Goal: Information Seeking & Learning: Learn about a topic

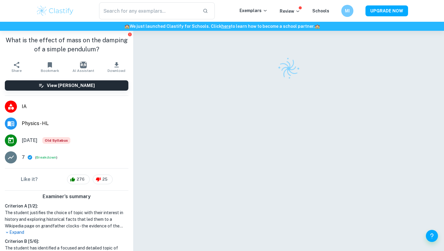
checkbox input "true"
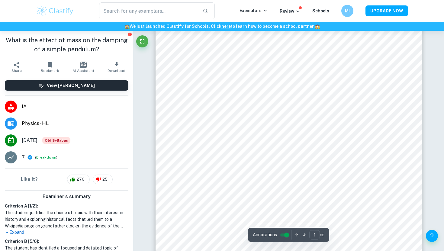
scroll to position [53, 0]
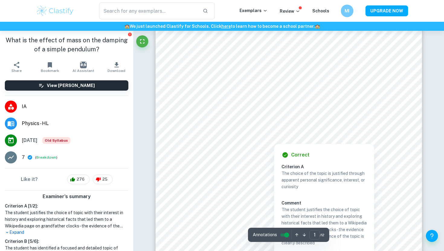
click at [356, 12] on div "MI" at bounding box center [353, 11] width 25 height 13
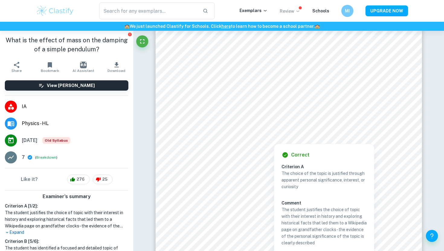
click at [286, 10] on p "Review" at bounding box center [290, 11] width 21 height 7
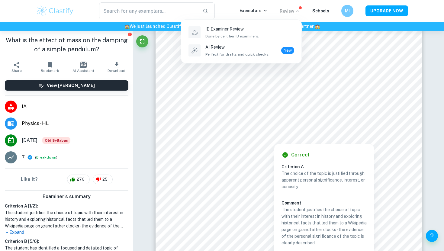
click at [344, 10] on div at bounding box center [222, 125] width 444 height 251
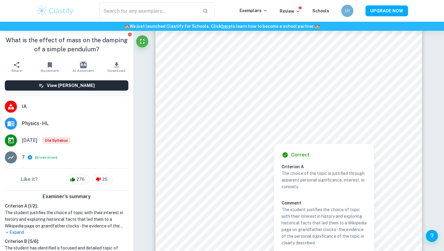
click at [344, 13] on div "MI" at bounding box center [347, 11] width 12 height 12
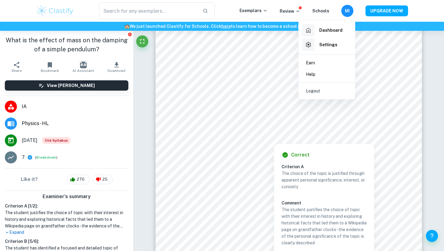
click at [316, 27] on div "Dashboard" at bounding box center [322, 30] width 40 height 12
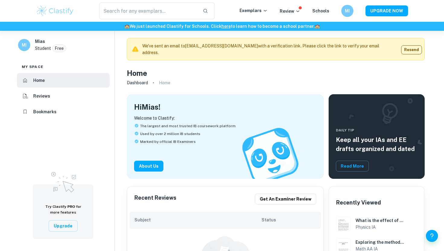
click at [73, 109] on li "Bookmarks" at bounding box center [63, 111] width 93 height 14
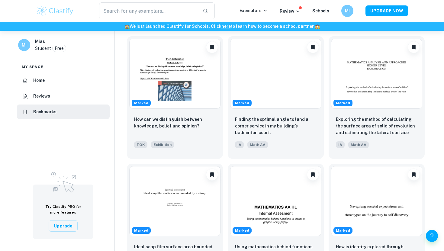
scroll to position [453, 0]
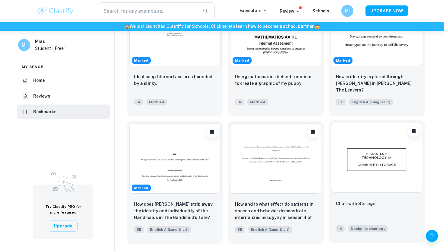
click at [363, 143] on img at bounding box center [376, 158] width 91 height 70
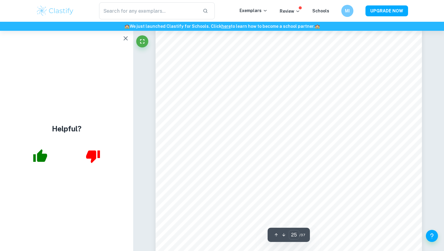
scroll to position [9359, 0]
click at [126, 36] on icon "button" at bounding box center [125, 38] width 7 height 7
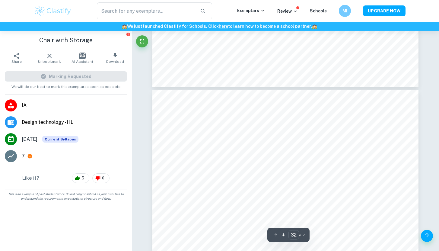
scroll to position [11974, 0]
type input "30"
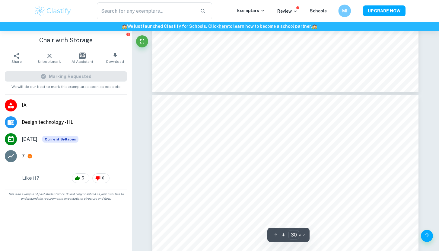
click at [342, 9] on h6 "MI" at bounding box center [344, 11] width 7 height 7
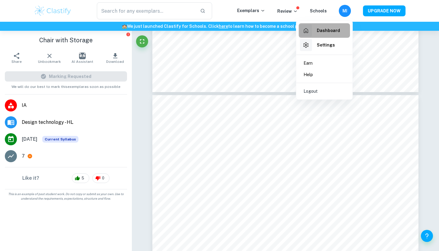
click at [317, 37] on li "Dashboard" at bounding box center [324, 30] width 51 height 14
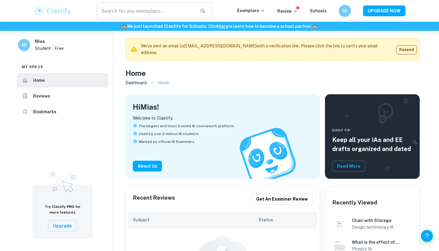
click at [136, 16] on input "text" at bounding box center [146, 10] width 99 height 17
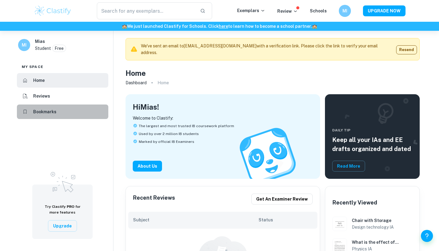
click at [46, 109] on h6 "Bookmarks" at bounding box center [44, 111] width 23 height 7
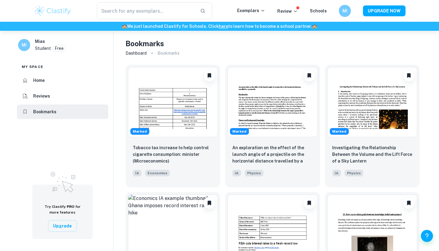
click at [50, 96] on li "Reviews" at bounding box center [62, 96] width 91 height 14
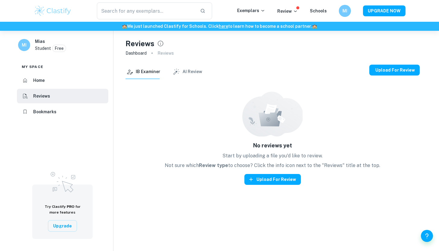
click at [56, 84] on li "Home" at bounding box center [62, 80] width 91 height 14
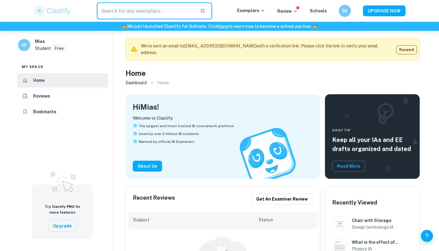
click at [157, 8] on input "text" at bounding box center [146, 10] width 99 height 17
click at [246, 9] on p "Exemplars" at bounding box center [251, 10] width 28 height 7
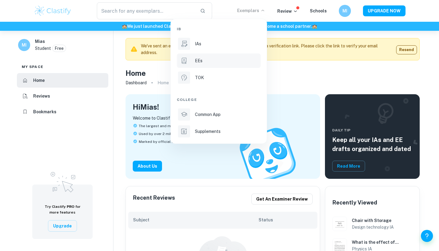
drag, startPoint x: 210, startPoint y: 46, endPoint x: 188, endPoint y: 56, distance: 24.7
click at [210, 46] on div "IAs" at bounding box center [227, 43] width 65 height 7
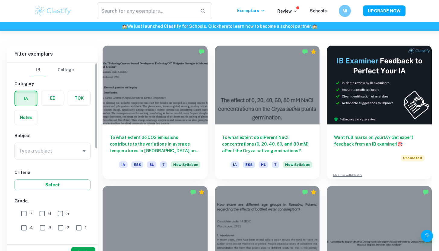
scroll to position [170, 0]
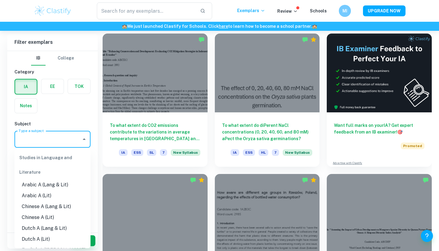
click at [47, 138] on input "Type a subject" at bounding box center [48, 138] width 62 height 11
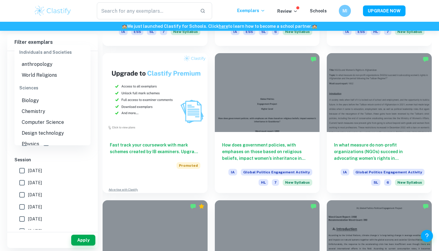
scroll to position [714, 0]
click at [40, 130] on li "Design technology" at bounding box center [52, 132] width 76 height 11
type input "Design technology"
click at [40, 130] on h6 "Level" at bounding box center [52, 130] width 76 height 7
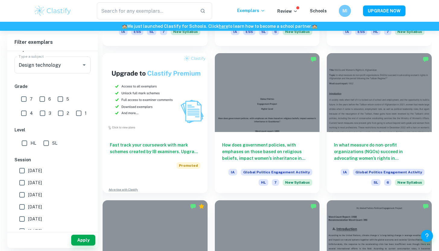
click at [27, 144] on input "HL" at bounding box center [24, 143] width 12 height 12
checkbox input "true"
click at [24, 100] on input "7" at bounding box center [24, 99] width 12 height 12
checkbox input "true"
click at [79, 238] on button "Apply" at bounding box center [83, 240] width 24 height 11
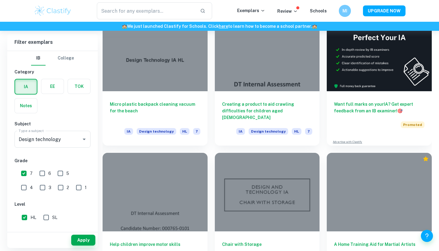
scroll to position [116, 0]
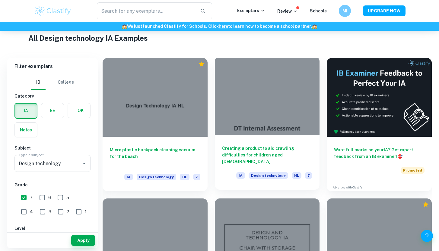
click at [233, 136] on div "Creating a product to aid crawling difficulties for children aged [DEMOGRAPHIC_…" at bounding box center [267, 162] width 105 height 54
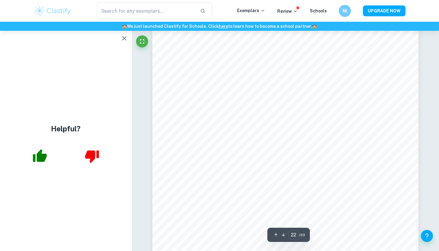
scroll to position [8552, 0]
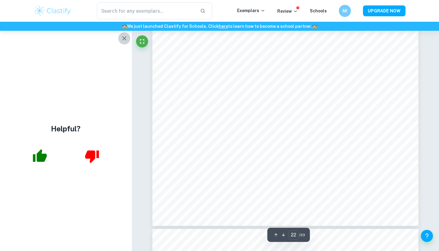
click at [124, 37] on icon "button" at bounding box center [124, 38] width 7 height 7
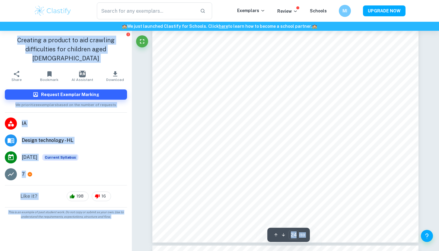
scroll to position [9317, 0]
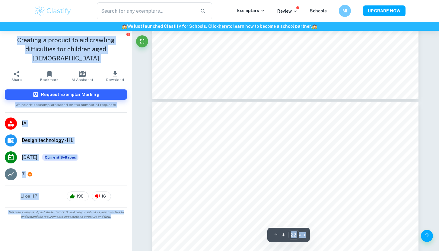
type input "21"
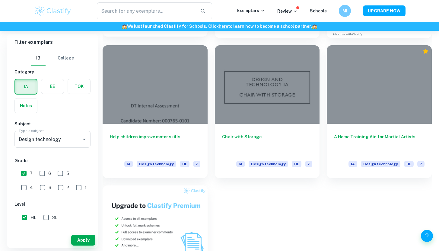
scroll to position [279, 0]
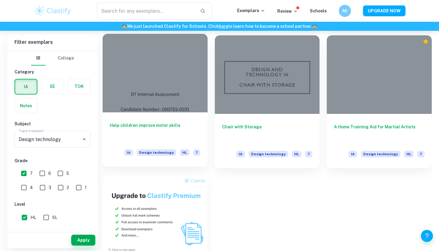
click at [176, 118] on div "Help children improve motor skills IA Design technology HL 7" at bounding box center [155, 139] width 105 height 54
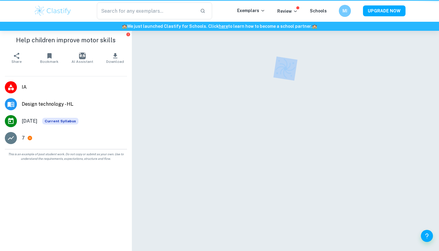
click at [176, 118] on div at bounding box center [285, 149] width 266 height 236
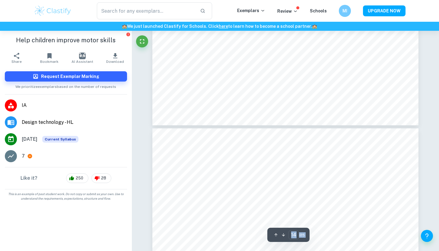
type input "13"
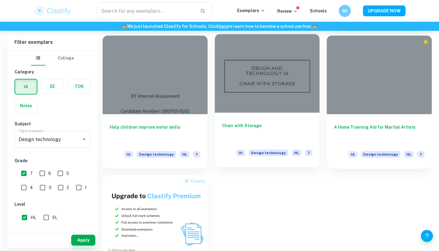
scroll to position [289, 0]
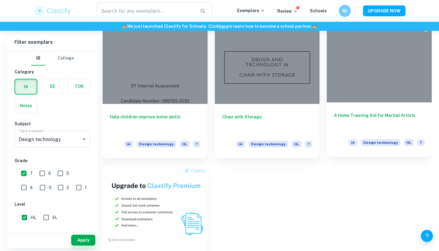
click at [354, 82] on div at bounding box center [379, 63] width 105 height 79
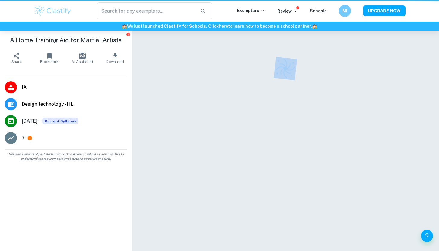
click at [354, 82] on div at bounding box center [285, 149] width 266 height 236
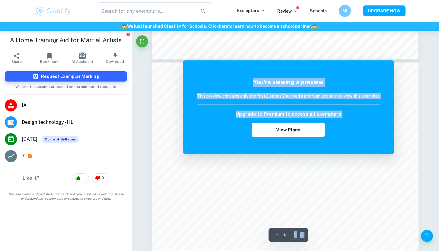
scroll to position [600, 0]
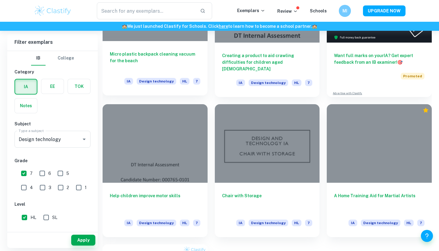
scroll to position [210, 0]
